Goal: Find specific page/section: Find specific page/section

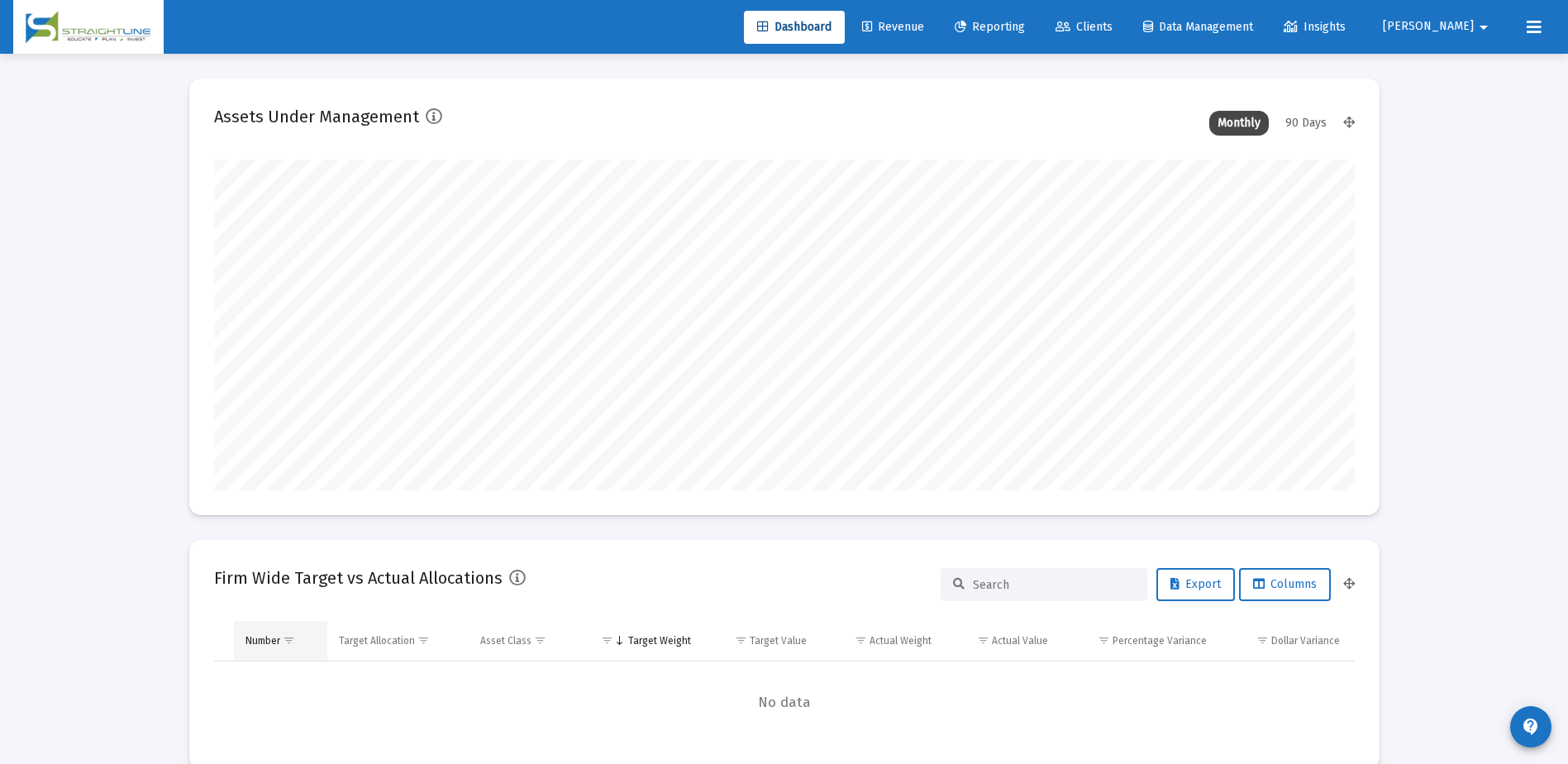
scroll to position [331, 614]
type input "[DATE]"
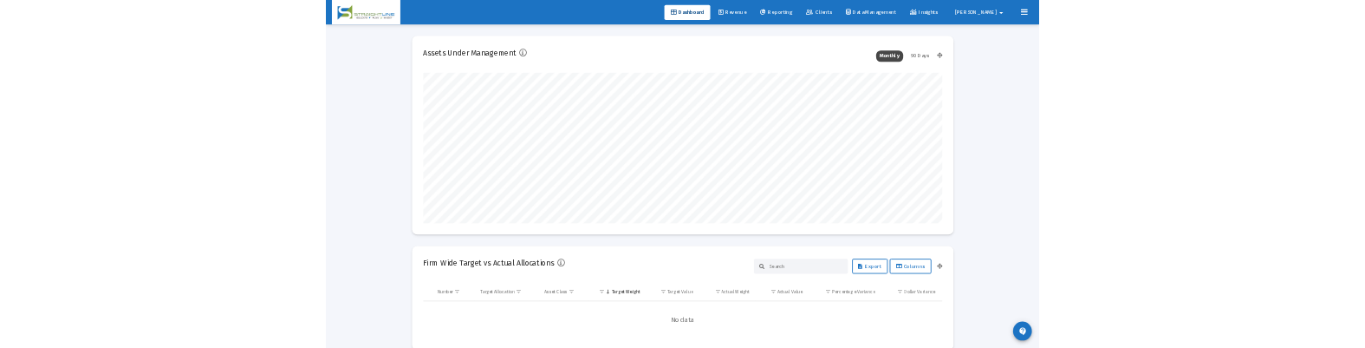
scroll to position [347, 559]
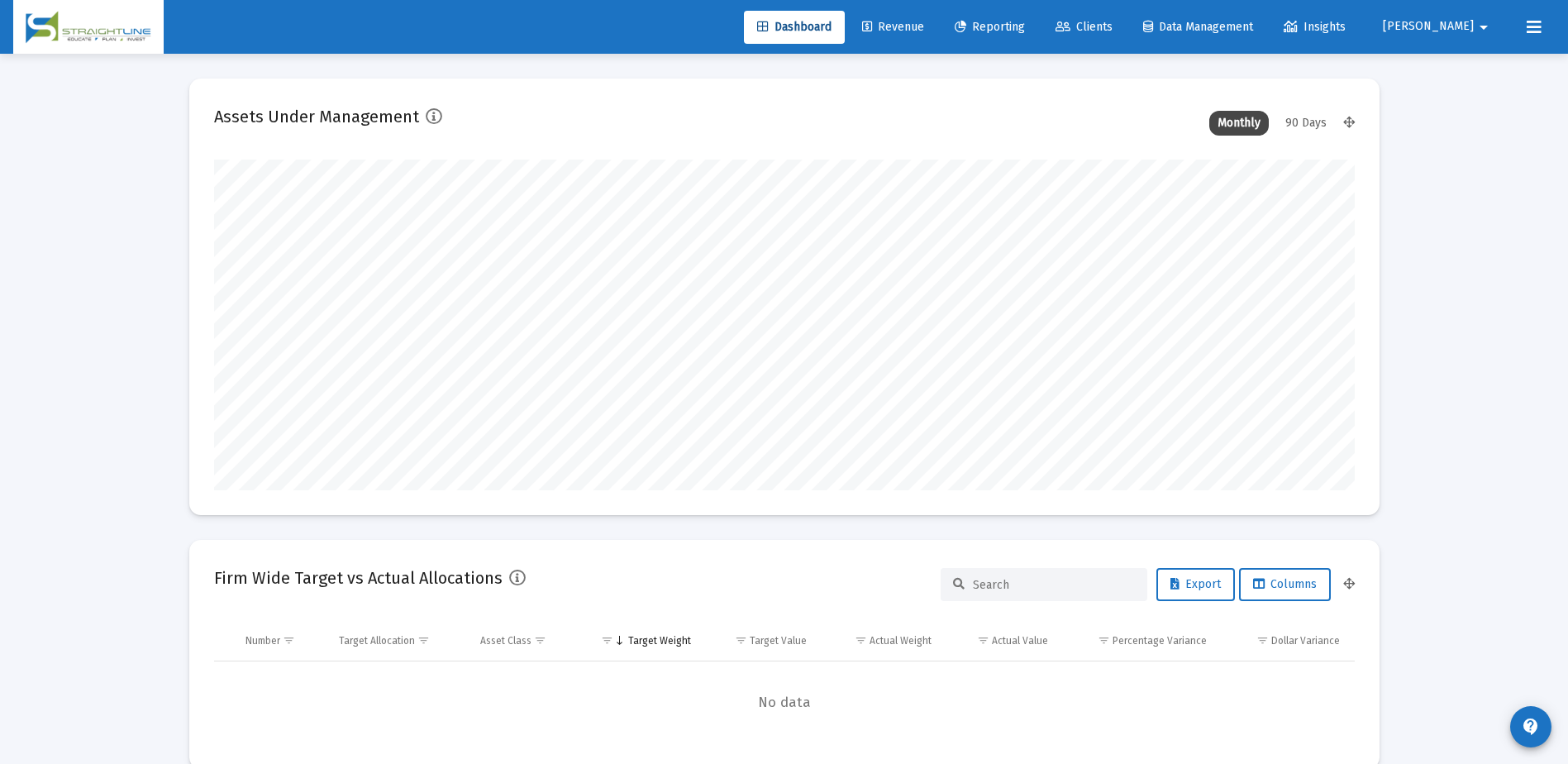
click at [1070, 24] on icon at bounding box center [1063, 28] width 15 height 11
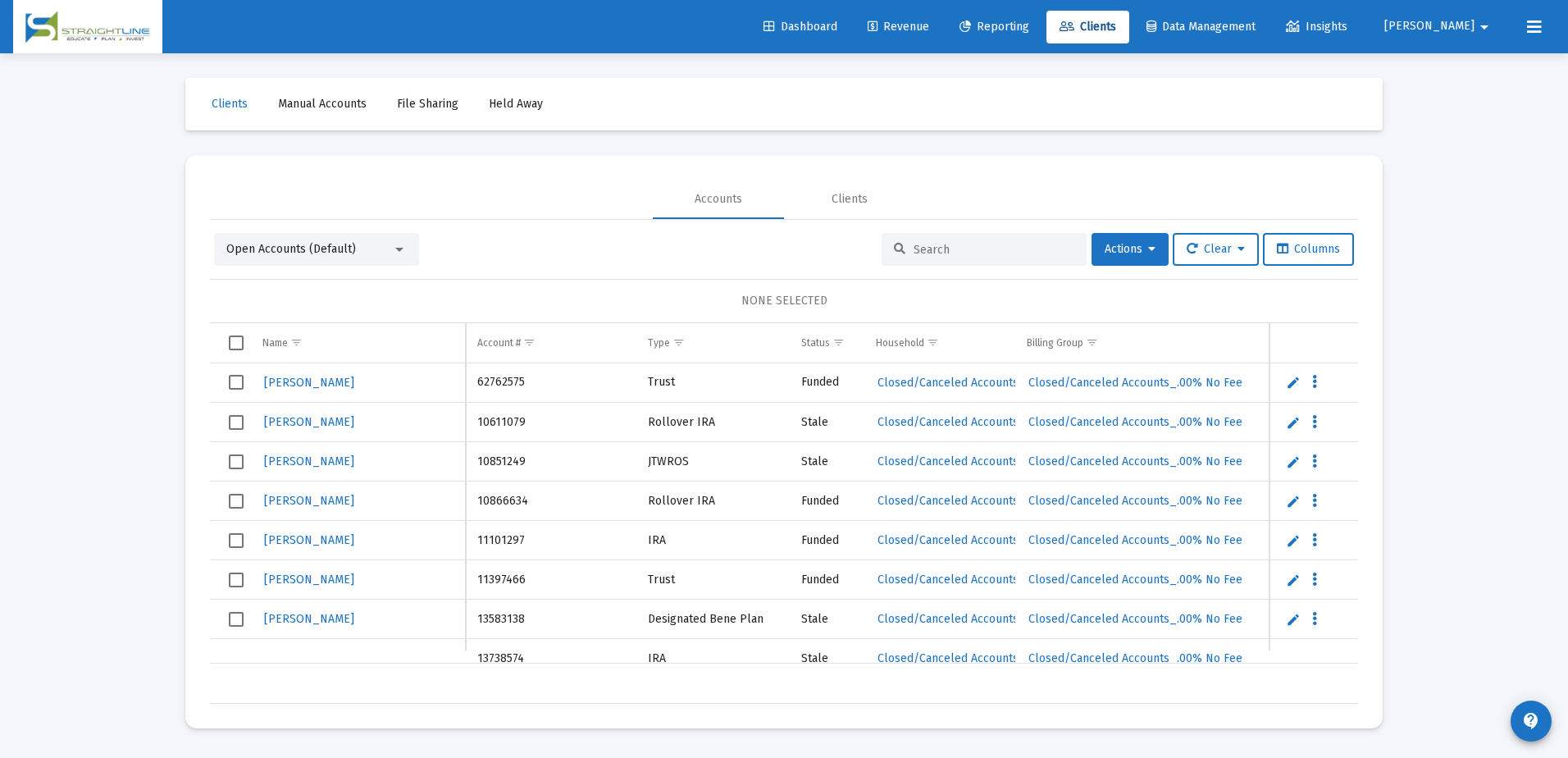
click at [914, 243] on input at bounding box center [994, 250] width 161 height 14
paste input "[PERSON_NAME]"
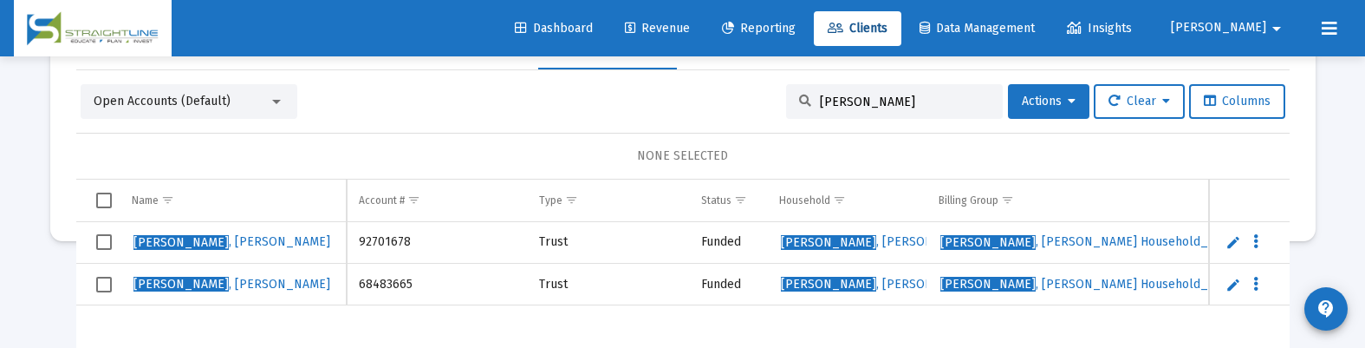
scroll to position [259, 0]
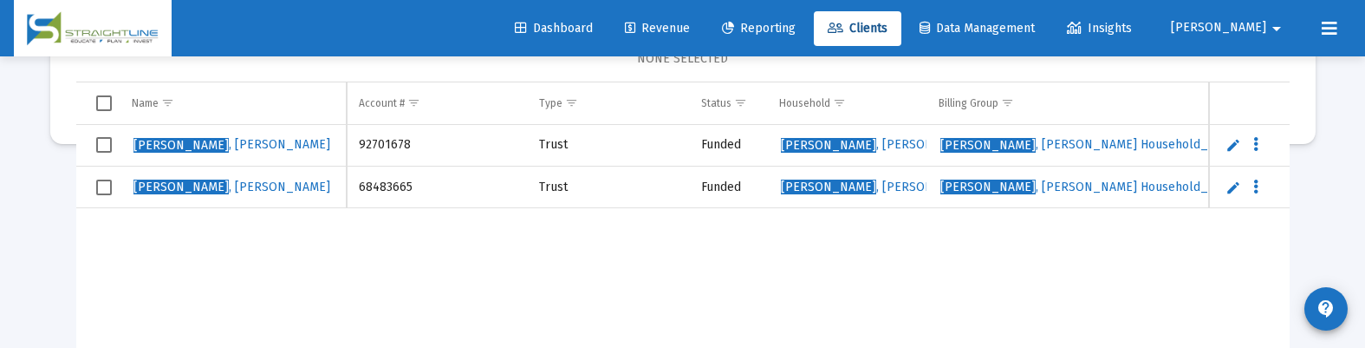
type input "[PERSON_NAME]"
drag, startPoint x: 411, startPoint y: 187, endPoint x: 360, endPoint y: 186, distance: 51.1
click at [360, 186] on td "68483665" at bounding box center [437, 187] width 180 height 42
copy td "68483665"
click at [1212, 304] on div "[PERSON_NAME] 92701678 Trust Funded [PERSON_NAME] Household [PERSON_NAME] House…" at bounding box center [1110, 256] width 2068 height 262
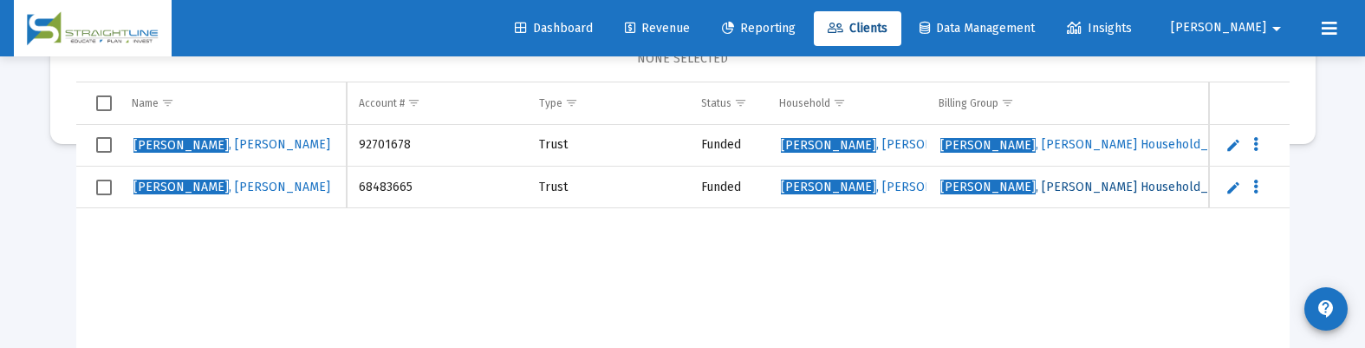
click at [950, 188] on span "[PERSON_NAME]" at bounding box center [987, 186] width 95 height 15
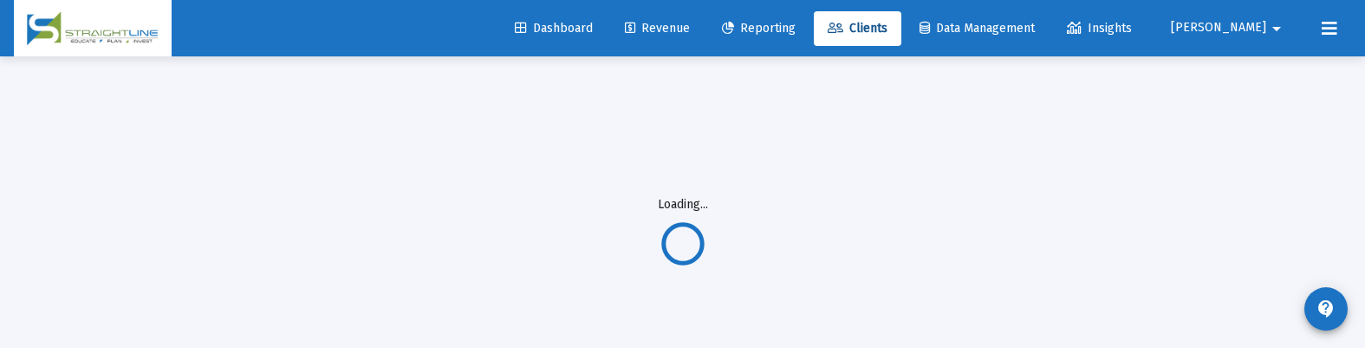
scroll to position [0, 0]
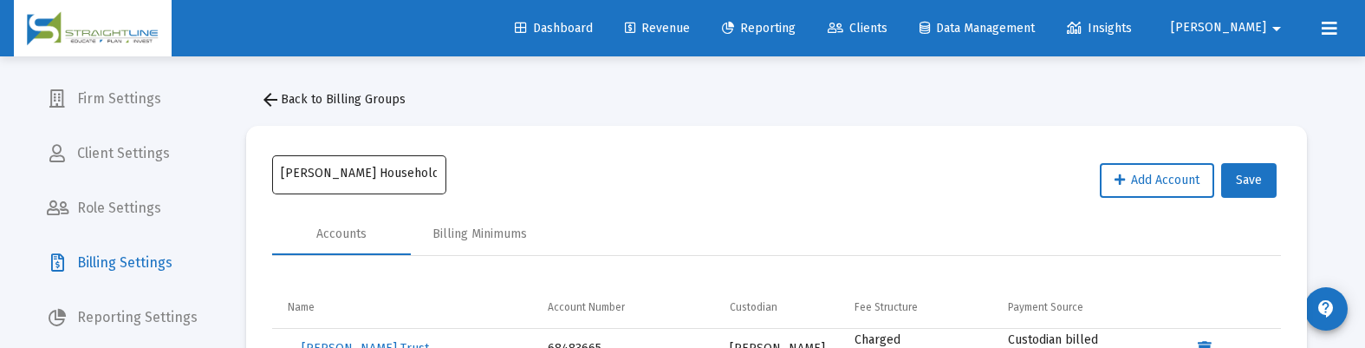
drag, startPoint x: 280, startPoint y: 172, endPoint x: 351, endPoint y: 182, distance: 71.8
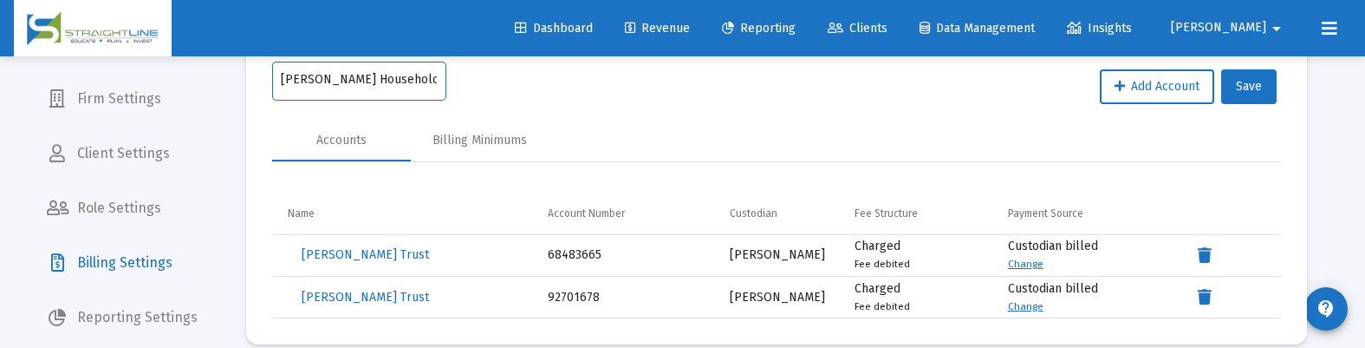
scroll to position [0, 97]
drag, startPoint x: 281, startPoint y: 84, endPoint x: 437, endPoint y: 74, distance: 156.3
click at [437, 74] on div "[PERSON_NAME] Household_.90% Tiered-Arrears" at bounding box center [359, 79] width 174 height 42
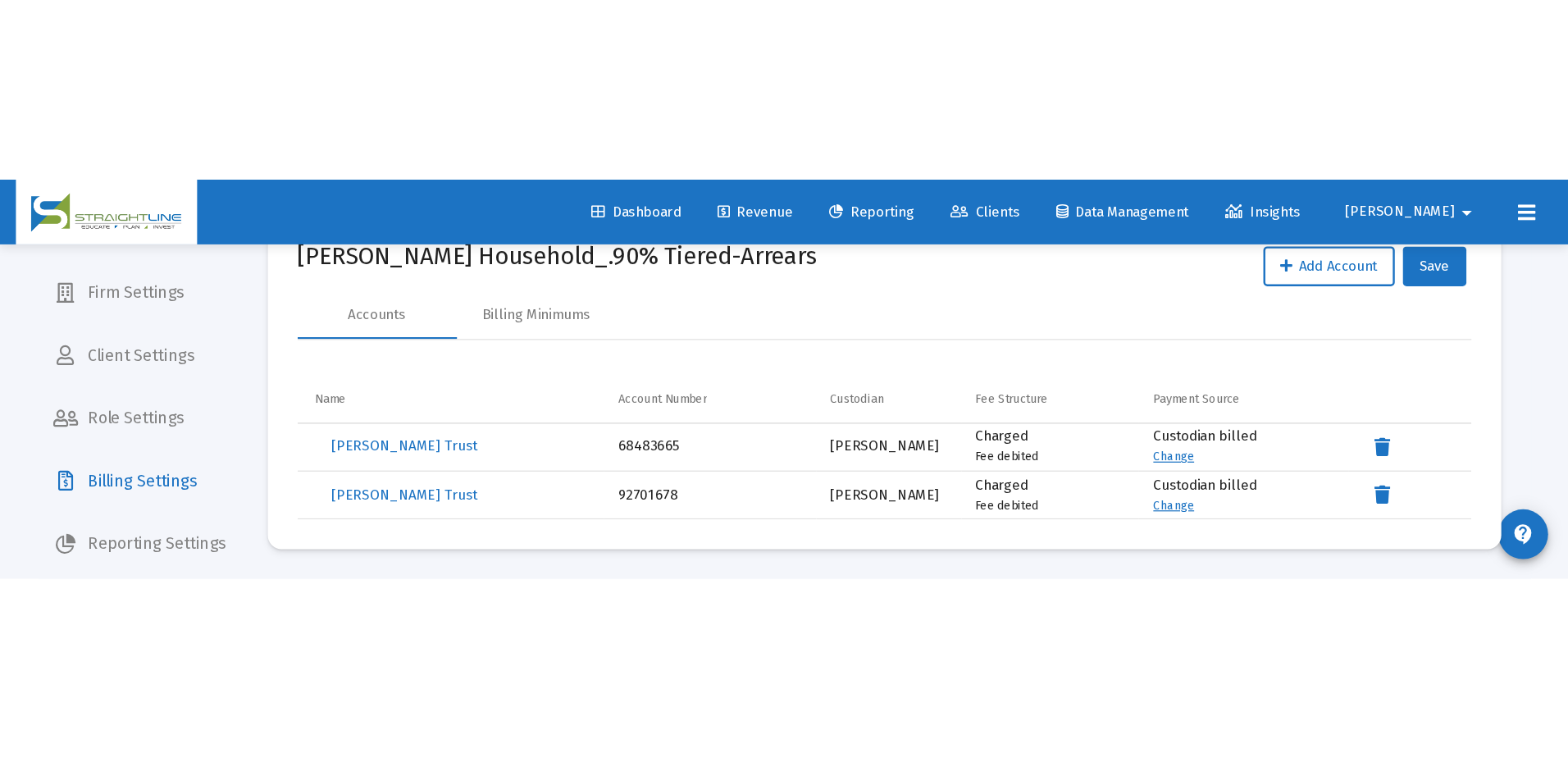
scroll to position [0, 0]
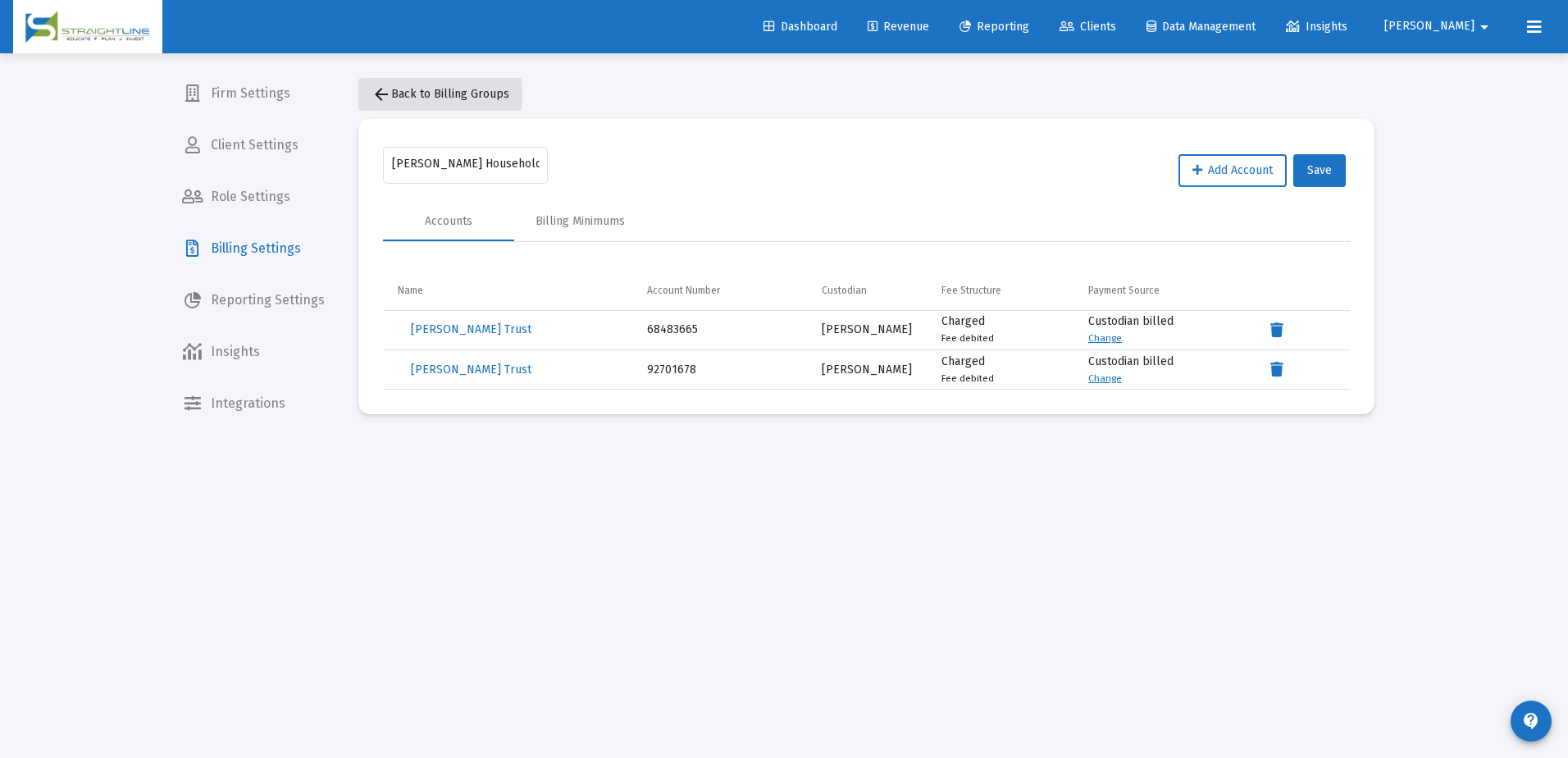
click at [384, 95] on mat-icon "arrow_back" at bounding box center [381, 94] width 20 height 20
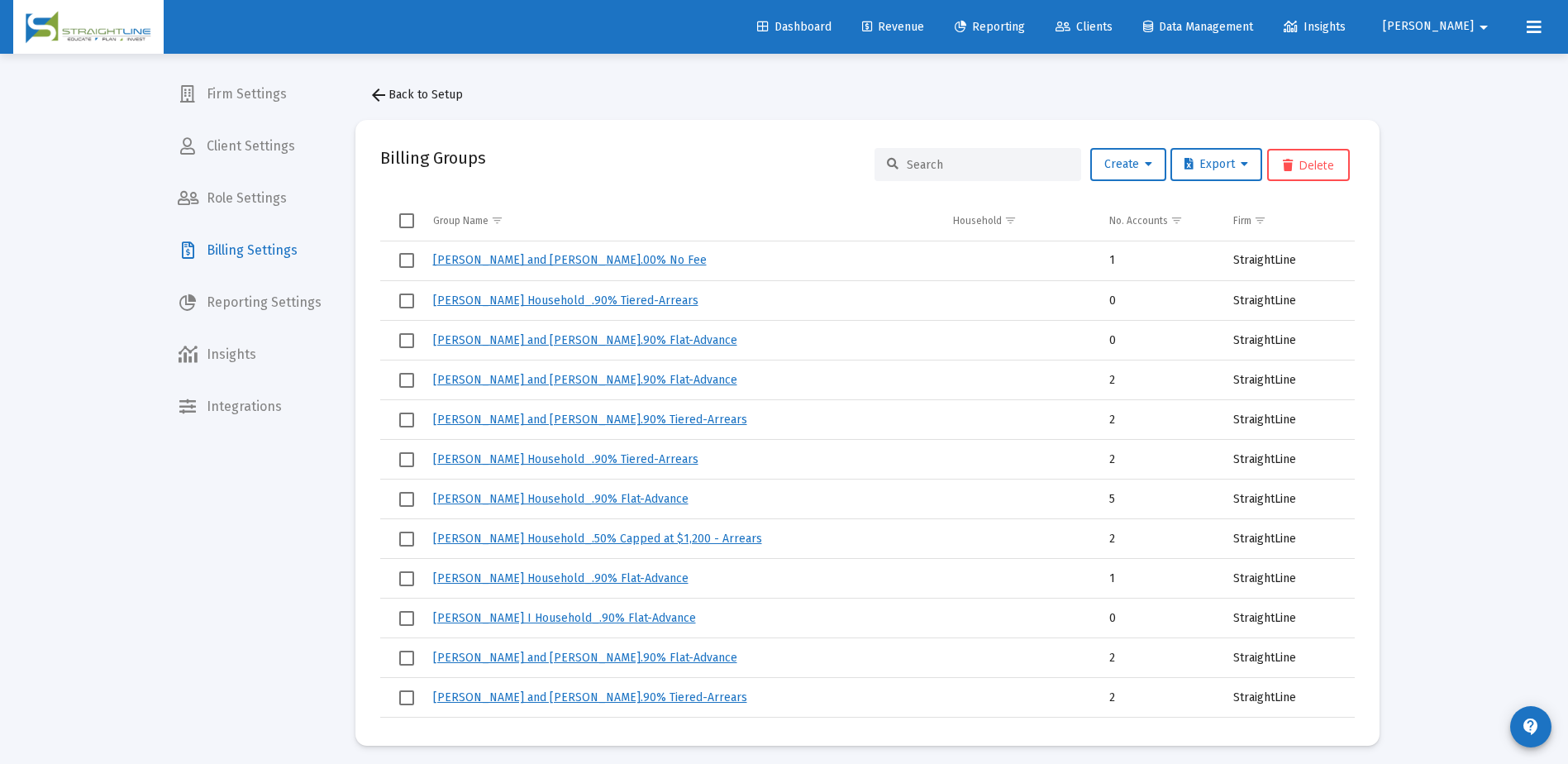
click at [1113, 22] on span "Clients" at bounding box center [1084, 27] width 57 height 14
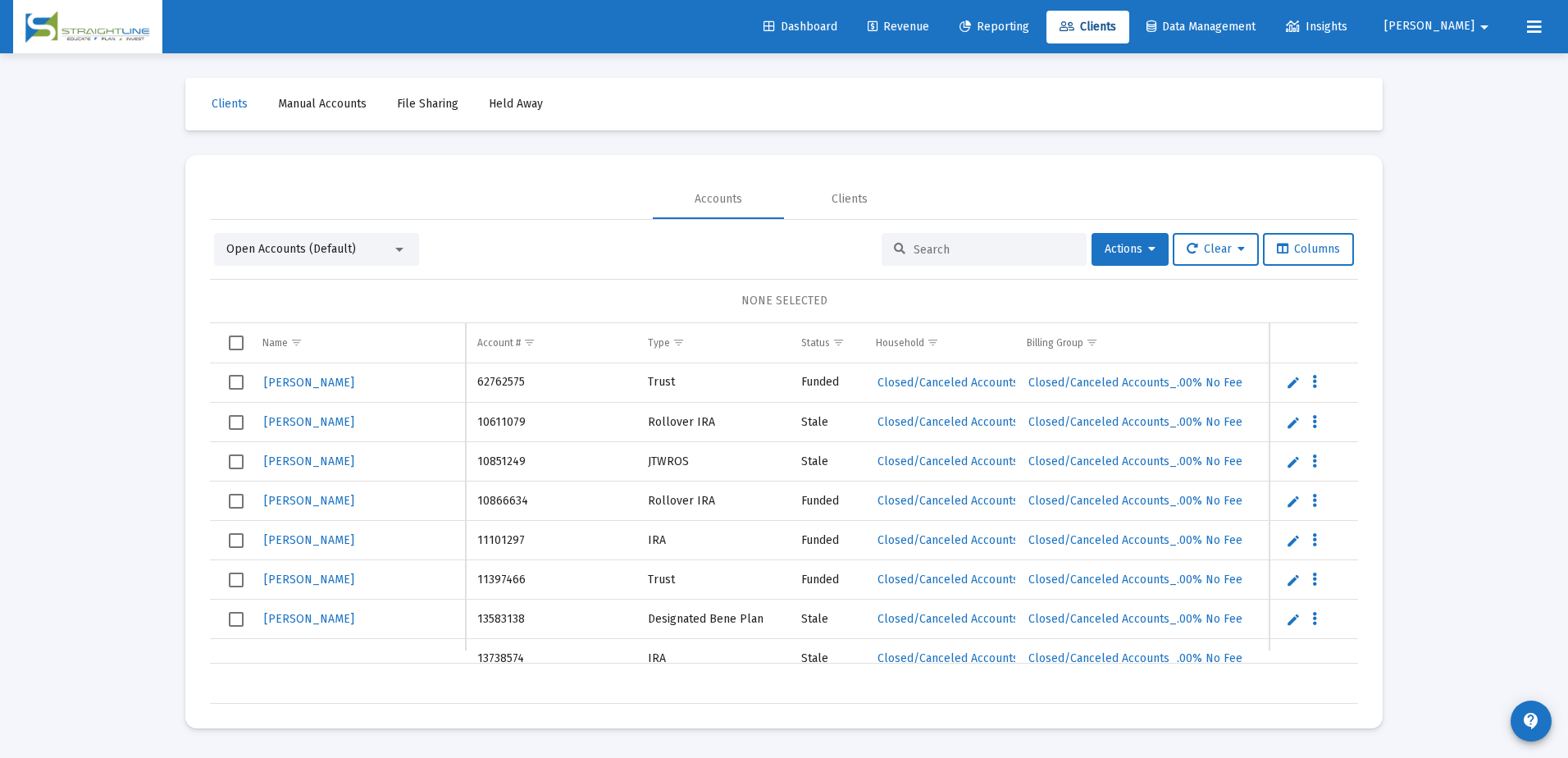
click at [919, 251] on input at bounding box center [994, 250] width 161 height 14
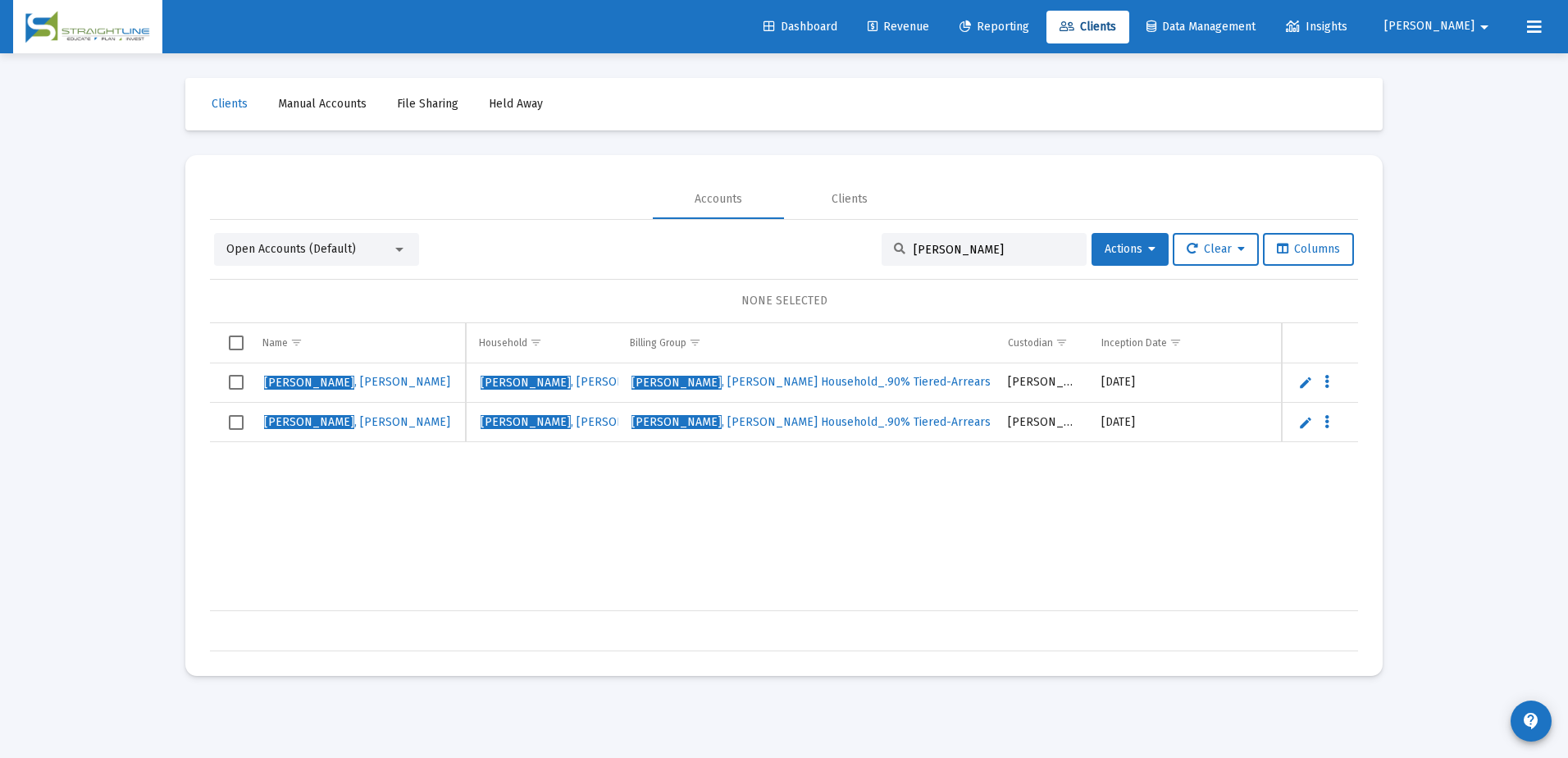
type input "[PERSON_NAME]"
